Goal: Task Accomplishment & Management: Use online tool/utility

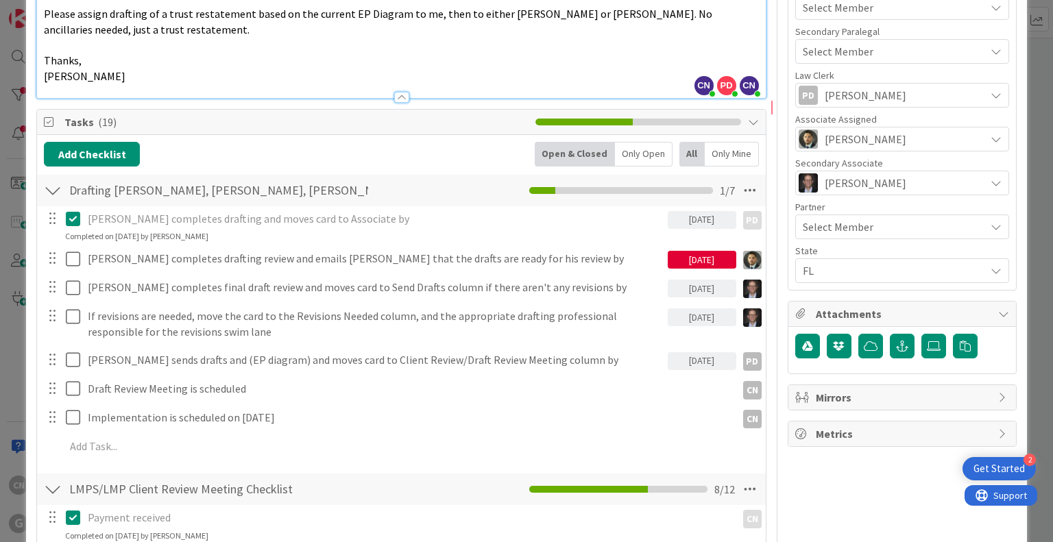
type textarea "x"
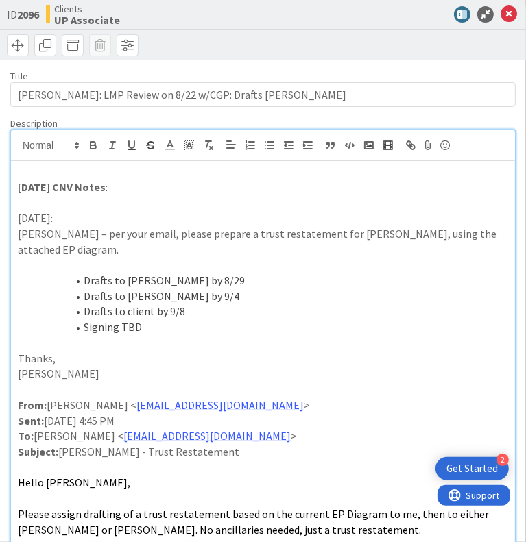
click at [64, 180] on p at bounding box center [263, 172] width 490 height 16
click at [158, 195] on p "9.8.25 CNV Notes :" at bounding box center [263, 188] width 490 height 16
click at [247, 257] on p "Paul – per your email, please prepare a trust restatement for Nancy Hussey, usi…" at bounding box center [263, 241] width 490 height 31
click at [234, 180] on p at bounding box center [263, 172] width 490 height 16
click at [132, 195] on p "9.8.25 CNV Notes :" at bounding box center [263, 188] width 490 height 16
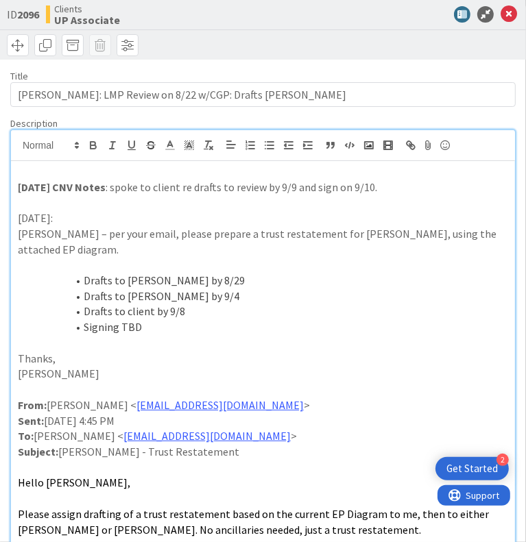
click at [47, 180] on p at bounding box center [263, 172] width 490 height 16
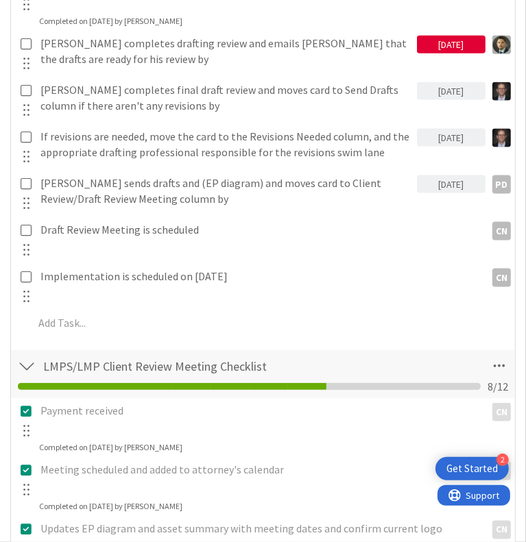
scroll to position [890, 0]
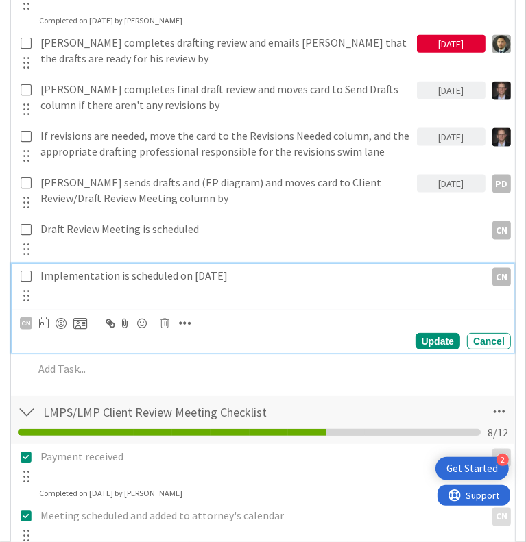
click at [32, 282] on icon at bounding box center [26, 276] width 11 height 12
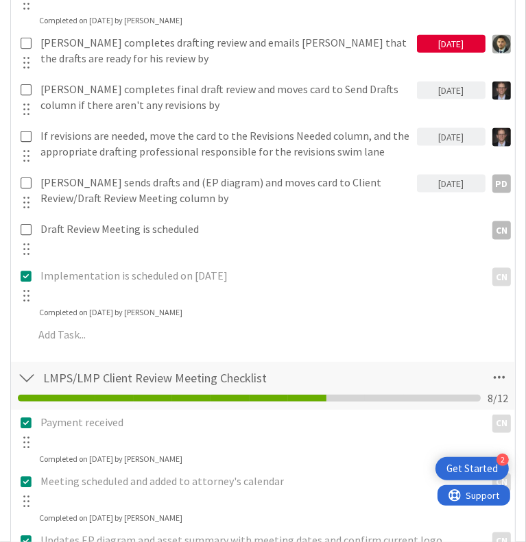
type textarea "x"
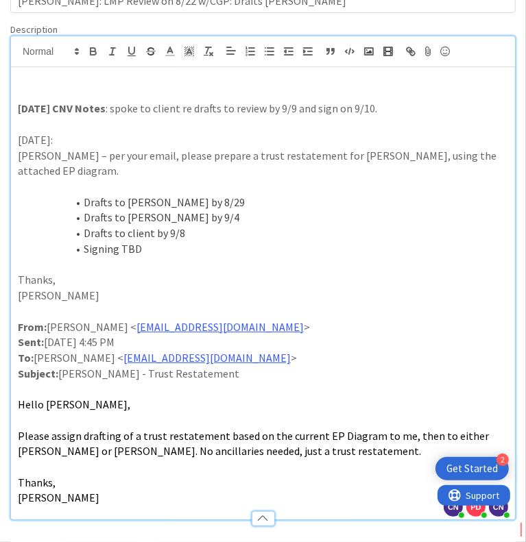
scroll to position [0, 0]
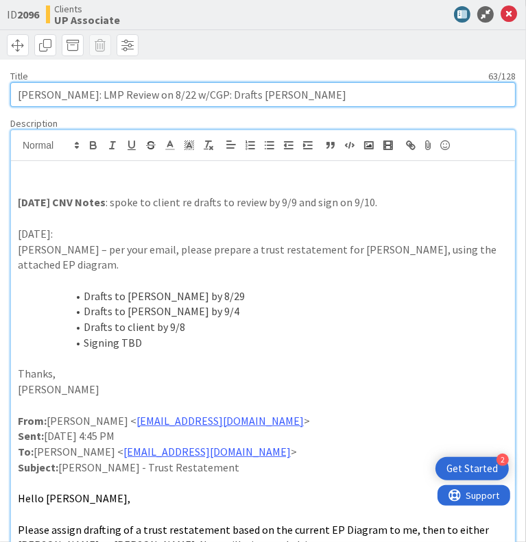
click at [330, 107] on input "Hussey, Nancy: LMP Review on 8/22 w/CGP: Drafts Paul Chris Joel" at bounding box center [262, 94] width 505 height 25
type input "Hussey, Nancy: LMP Review on 8/22 w/CGP: Drafts Paul Chris Joel,"
type textarea "x"
type input "Hussey, Nancy: LMP Review on 8/22 w/CGP: Drafts Paul Chris Joel, i"
type textarea "x"
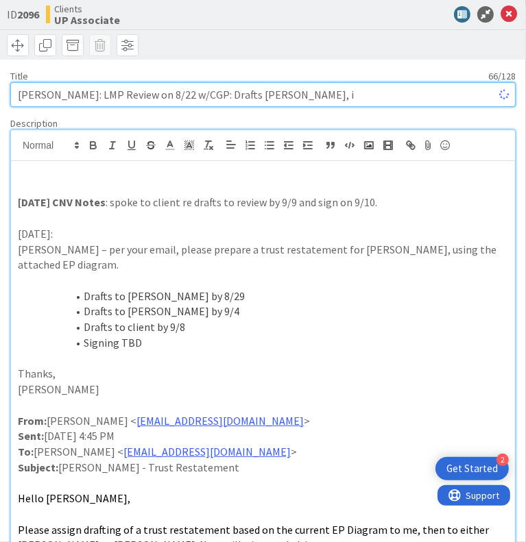
type input "Hussey, Nancy: LMP Review on 8/22 w/CGP: Drafts Paul Chris Joel, im"
type textarea "x"
type input "Hussey, Nancy: LMP Review on 8/22 w/CGP: Drafts Paul Chris Joel, imp"
type textarea "x"
type input "Hussey, Nancy: LMP Review on 8/22 w/CGP: Drafts Paul Chris Joel, impl"
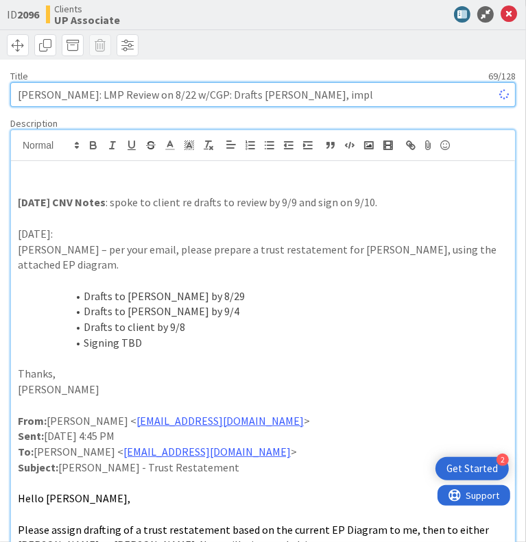
type textarea "x"
type input "Hussey, Nancy: LMP Review on 8/22 w/CGP: Drafts Paul Chris Joel, impl."
type textarea "x"
type input "Hussey, Nancy: LMP Review on 8/22 w/CGP: Drafts Paul Chris Joel, impl. 9"
type textarea "x"
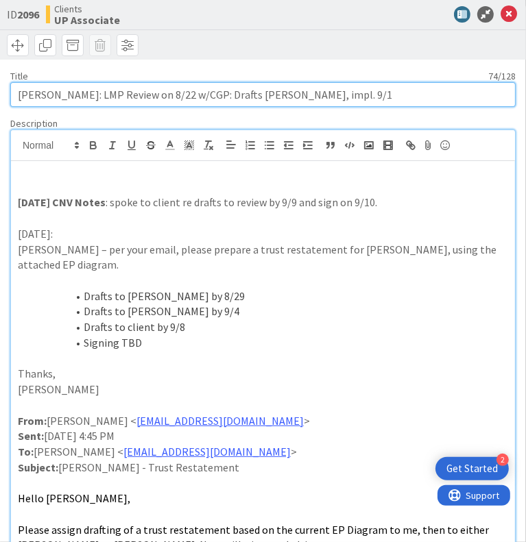
type input "Hussey, Nancy: LMP Review on 8/22 w/CGP: Drafts Paul Chris Joel, impl. 9/10"
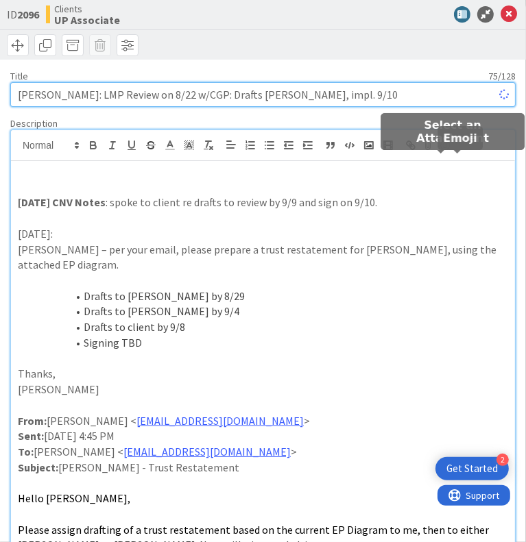
type textarea "x"
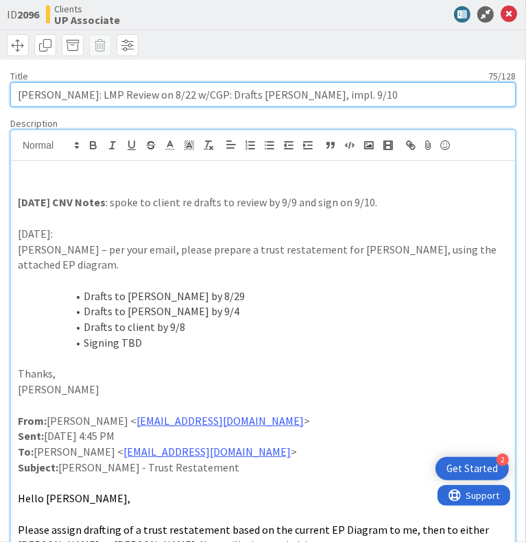
drag, startPoint x: 335, startPoint y: 110, endPoint x: 336, endPoint y: 121, distance: 11.7
click at [334, 107] on input "Hussey, Nancy: LMP Review on 8/22 w/CGP: Drafts Paul Chris Joel, impl. 9/10" at bounding box center [262, 94] width 505 height 25
type input "Hussey, Nancy: LMP Review on 8/22 w/CGP: Drafts Paul Chris Joel, Impl. 9/10"
type textarea "x"
click at [398, 107] on input "Hussey, Nancy: LMP Review on 8/22 w/CGP: Drafts Paul Chris Joel, Impl. 9/10" at bounding box center [262, 94] width 505 height 25
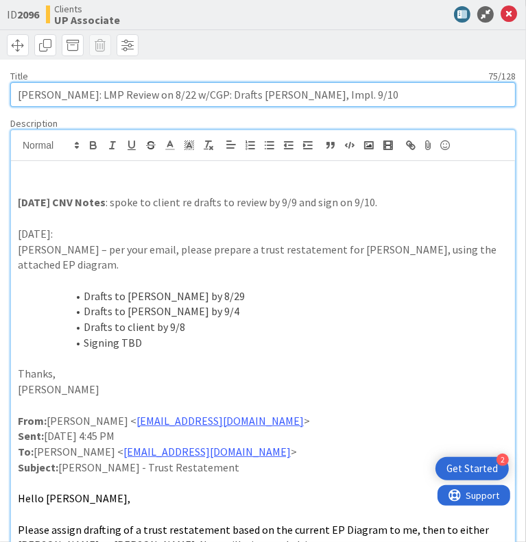
type input "Hussey, Nancy: LMP Review on 8/22 w/CGP: Drafts Paul Chris Joel, Impl. 9/10"
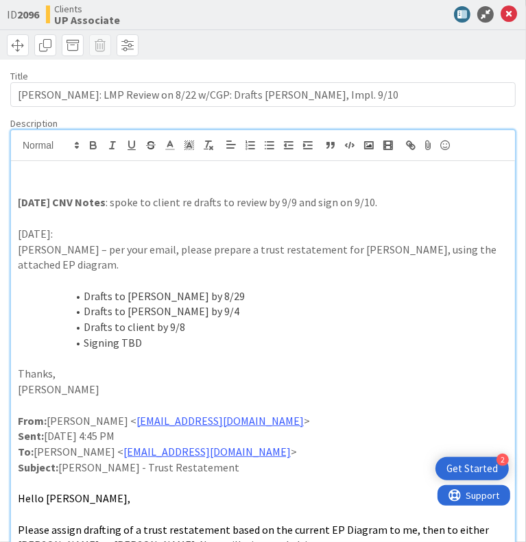
click at [175, 367] on p at bounding box center [263, 359] width 490 height 16
drag, startPoint x: 166, startPoint y: 364, endPoint x: 134, endPoint y: 361, distance: 31.6
click at [134, 351] on li "Signing TBD" at bounding box center [271, 343] width 474 height 16
click at [200, 382] on p "Thanks," at bounding box center [263, 374] width 490 height 16
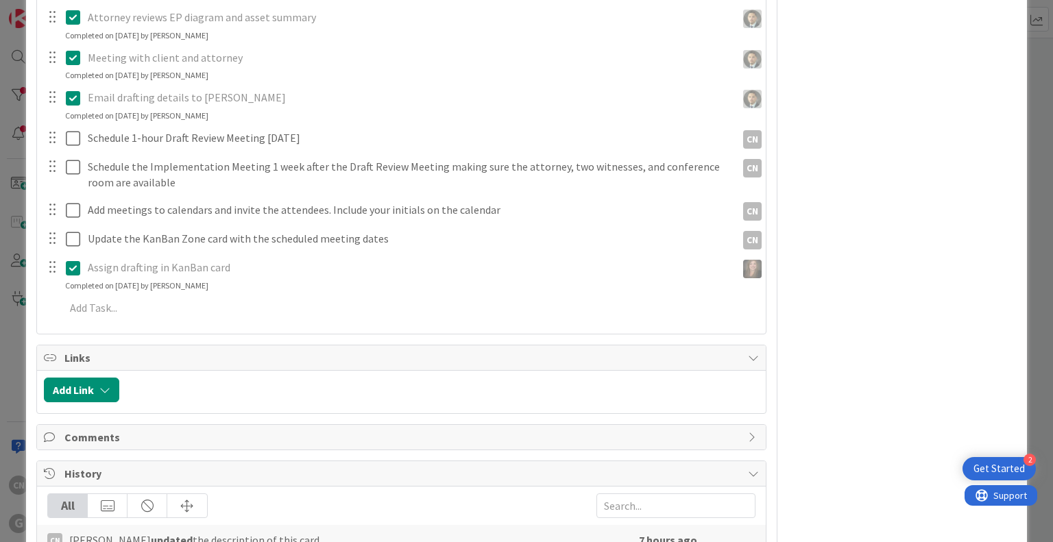
scroll to position [1183, 0]
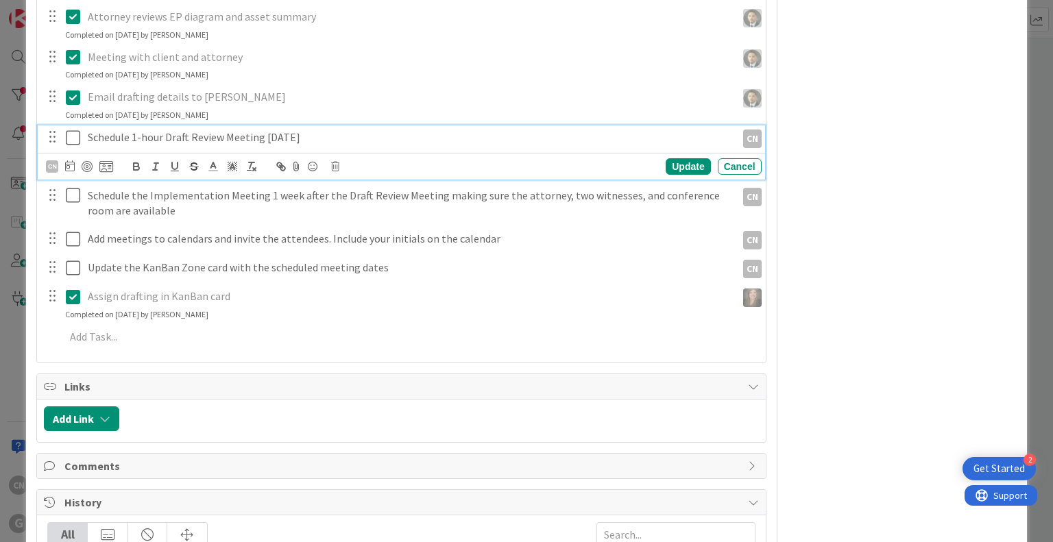
click at [365, 136] on p "Schedule 1-hour Draft Review Meeting 3 weeks later" at bounding box center [409, 138] width 643 height 16
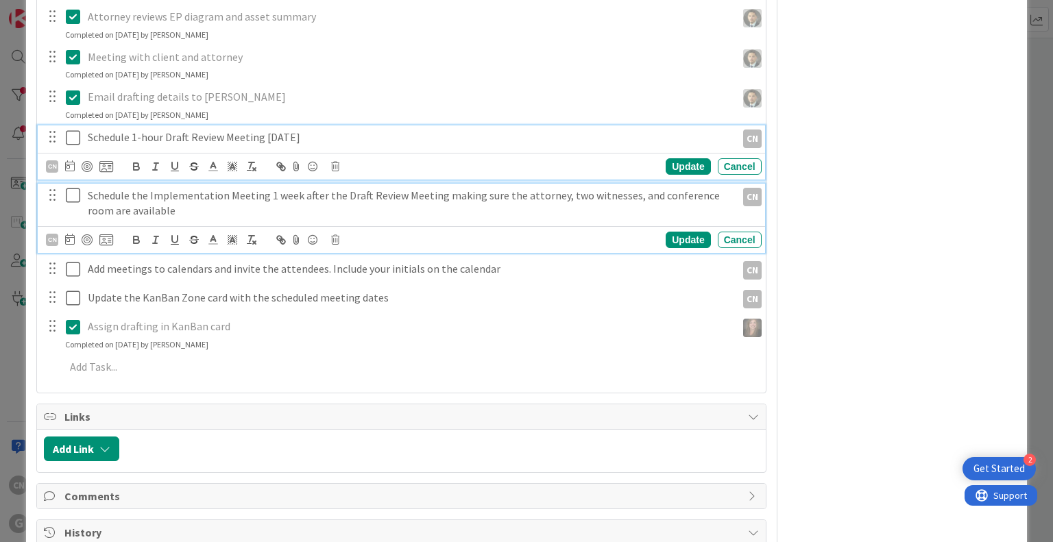
click at [492, 193] on p "Schedule the Implementation Meeting 1 week after the Draft Review Meeting makin…" at bounding box center [409, 203] width 643 height 31
click at [282, 161] on div "Schedule 1-hour Draft Review Meeting 3 weeks later CN CN Update Cancel" at bounding box center [401, 152] width 726 height 54
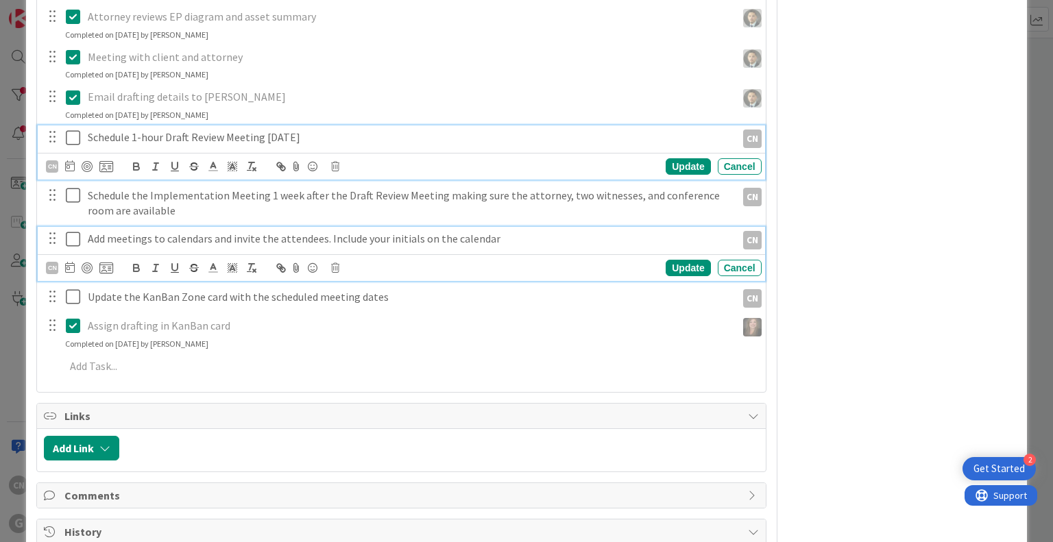
click at [275, 239] on p "Add meetings to calendars and invite the attendees. Include your initials on th…" at bounding box center [409, 239] width 643 height 16
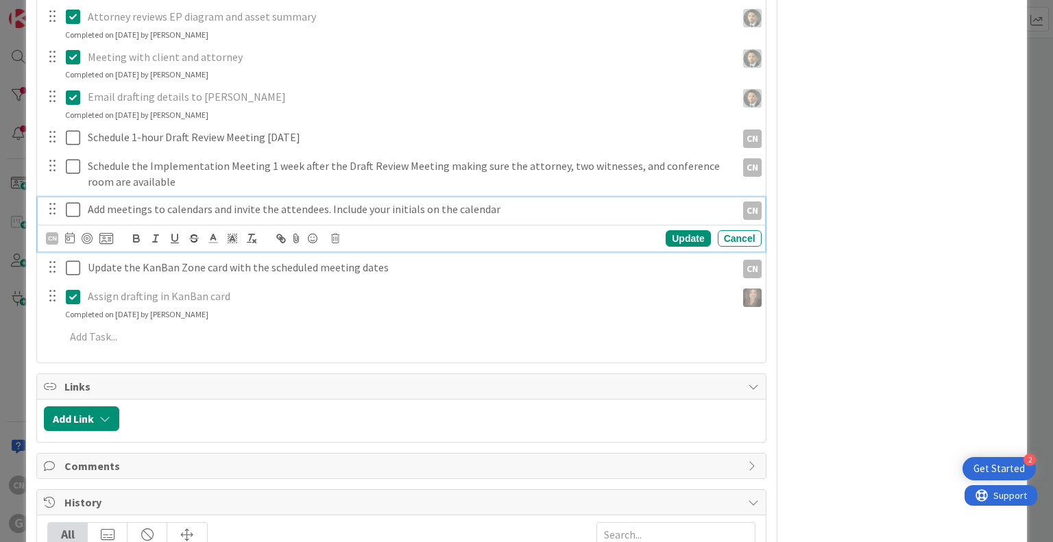
scroll to position [1154, 0]
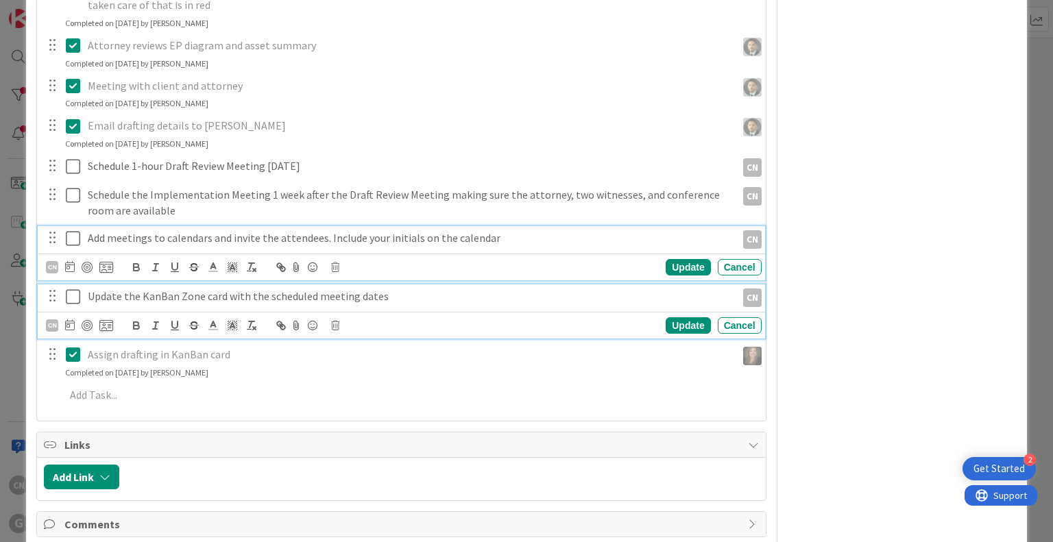
click at [375, 297] on p "Update the KanBan Zone card with the scheduled meeting dates" at bounding box center [409, 297] width 643 height 16
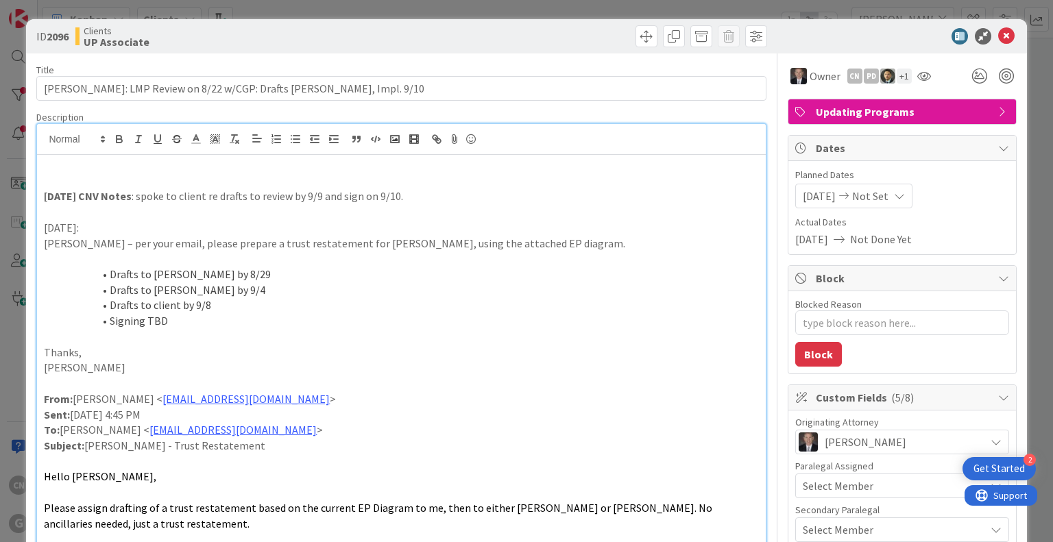
scroll to position [0, 0]
type textarea "x"
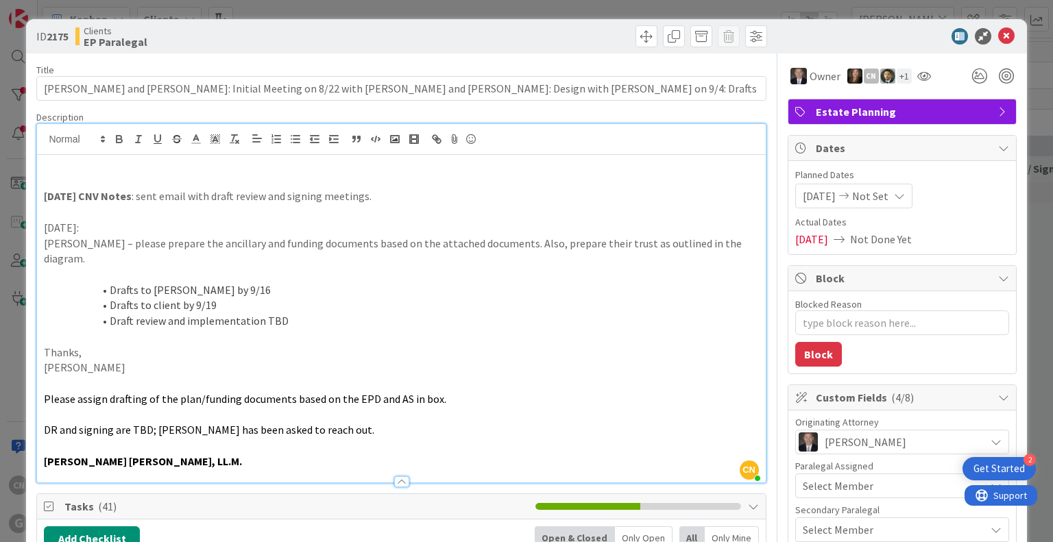
type textarea "x"
